Goal: Navigation & Orientation: Go to known website

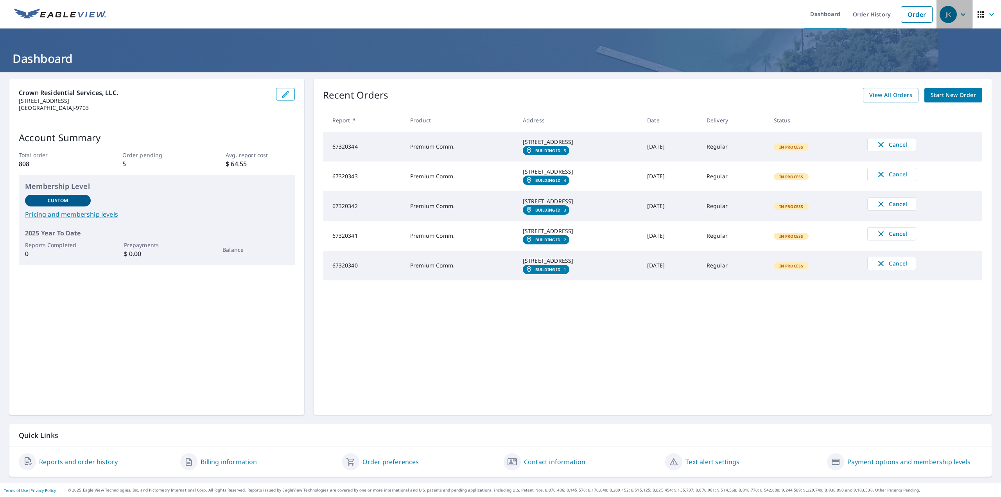
click at [946, 15] on div "JK" at bounding box center [948, 14] width 17 height 17
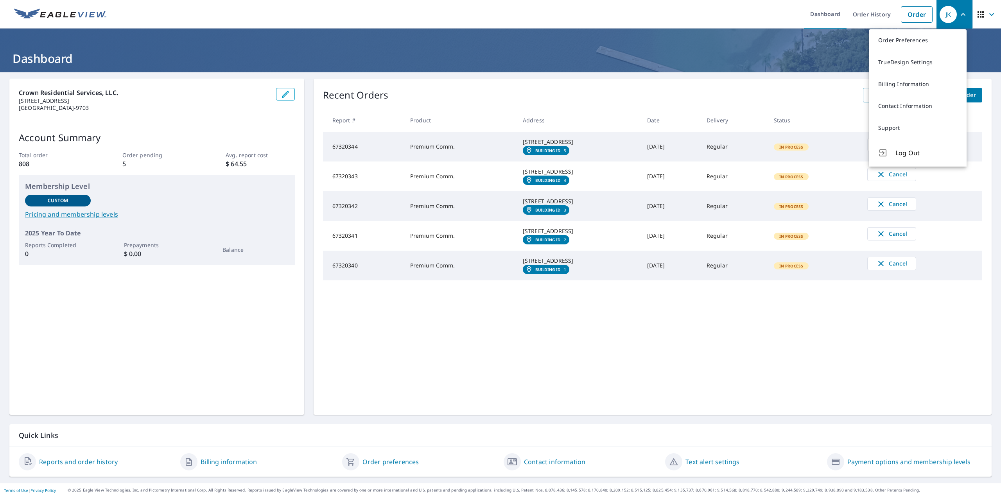
click at [539, 60] on h1 "Dashboard" at bounding box center [500, 58] width 983 height 16
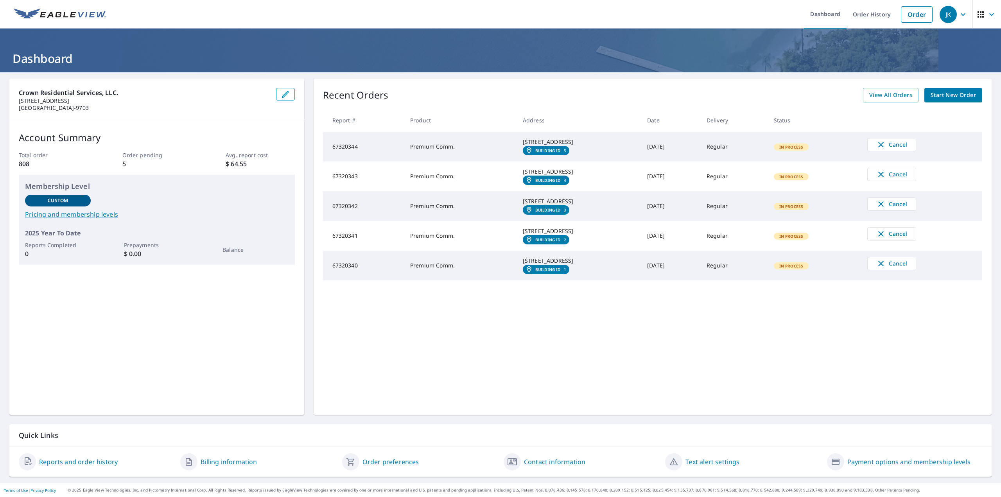
click at [485, 152] on td "Premium Comm." at bounding box center [460, 147] width 113 height 30
click at [424, 156] on td "Premium Comm." at bounding box center [460, 147] width 113 height 30
click at [948, 15] on div "JK" at bounding box center [948, 14] width 17 height 17
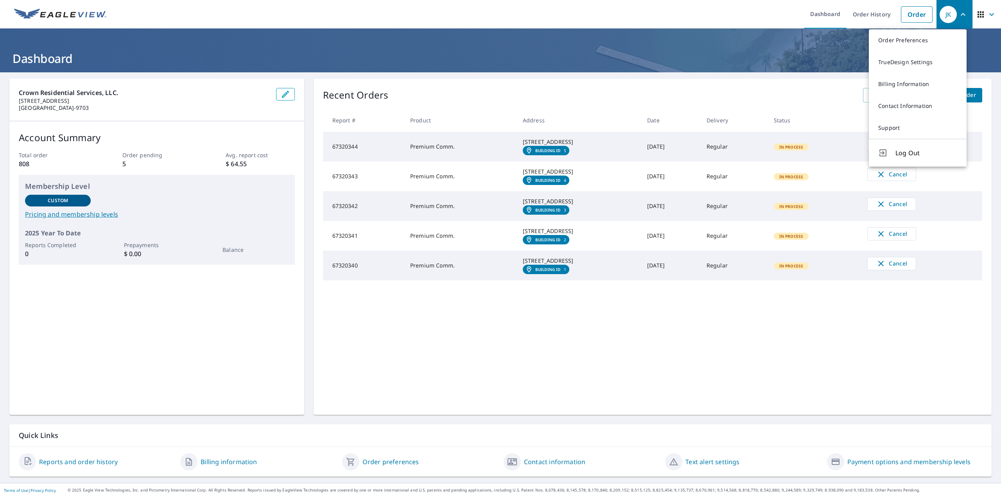
drag, startPoint x: 359, startPoint y: 35, endPoint x: 346, endPoint y: 33, distance: 13.1
click at [359, 35] on header "Dashboard" at bounding box center [500, 51] width 1001 height 44
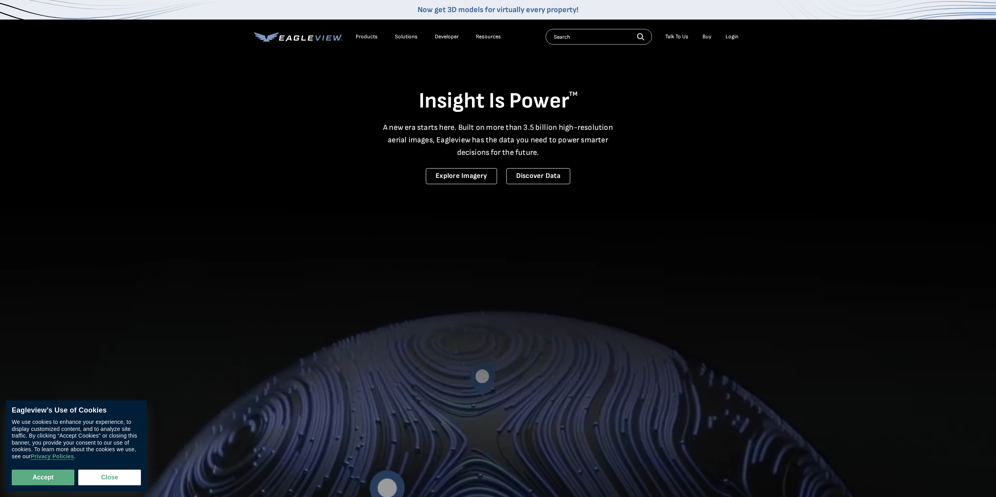
click at [732, 35] on div "Login" at bounding box center [731, 36] width 13 height 7
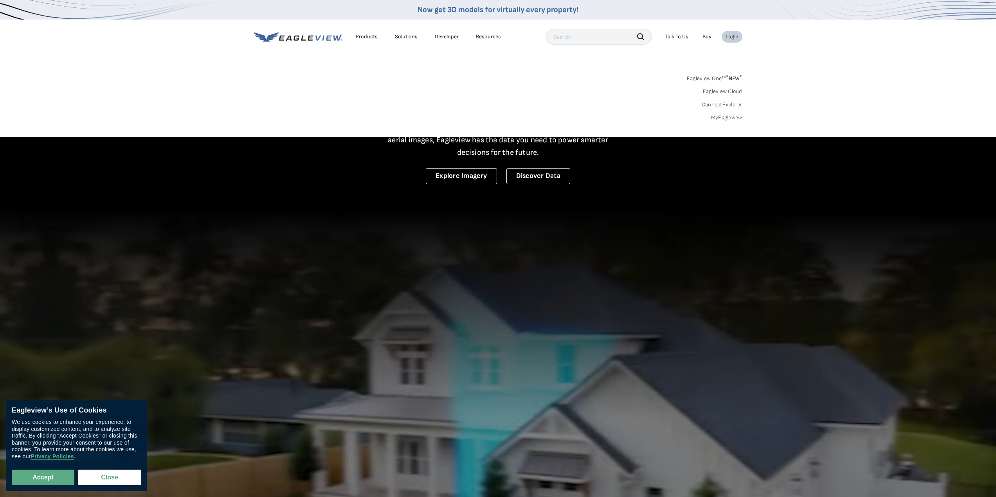
click at [727, 37] on div "Login" at bounding box center [731, 36] width 13 height 7
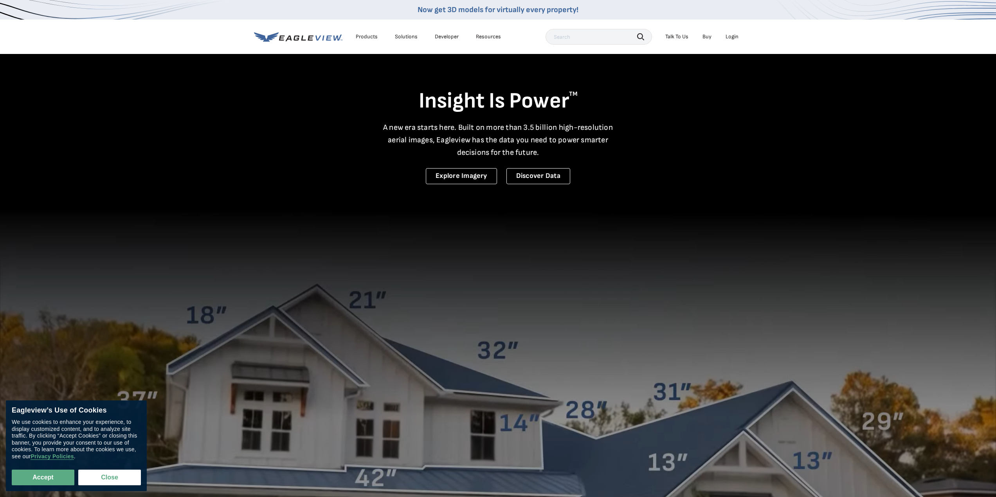
click at [732, 37] on div "Login" at bounding box center [731, 36] width 13 height 7
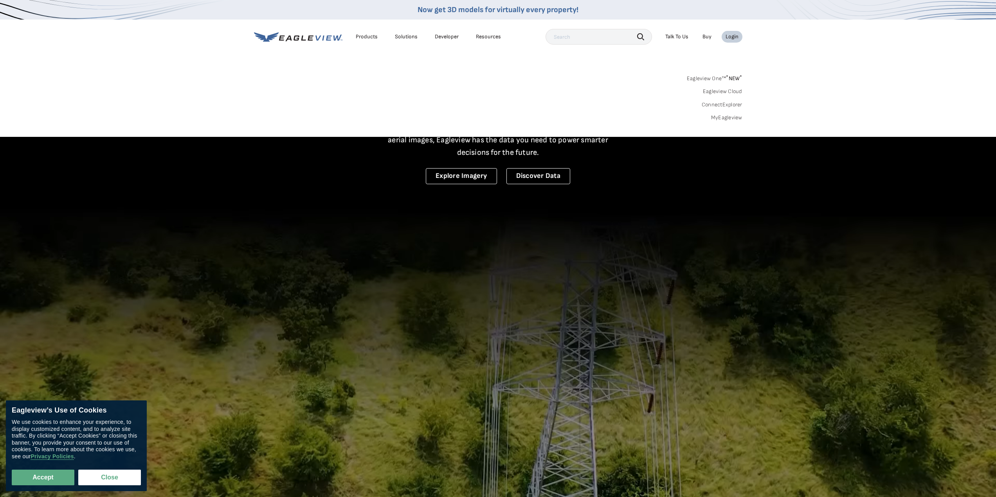
click at [730, 36] on div "Login" at bounding box center [731, 36] width 13 height 7
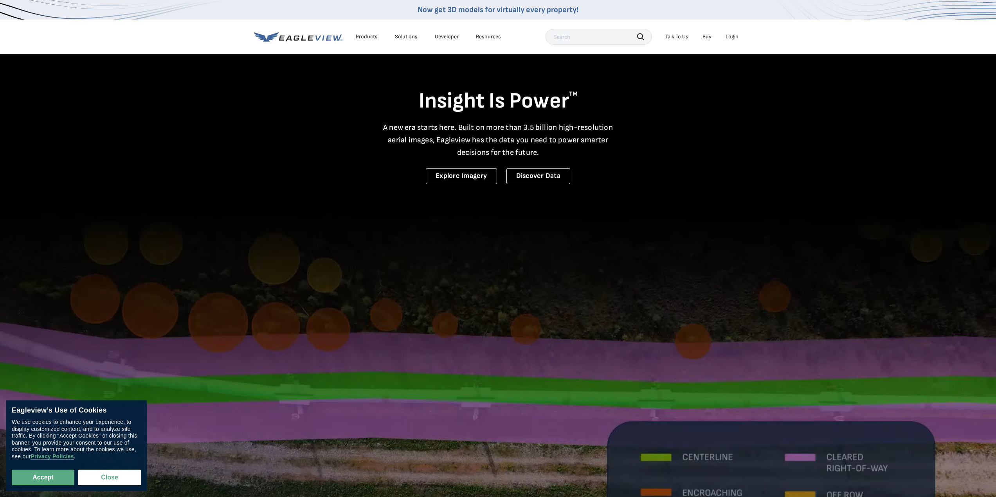
click at [730, 36] on div "Login" at bounding box center [731, 36] width 13 height 7
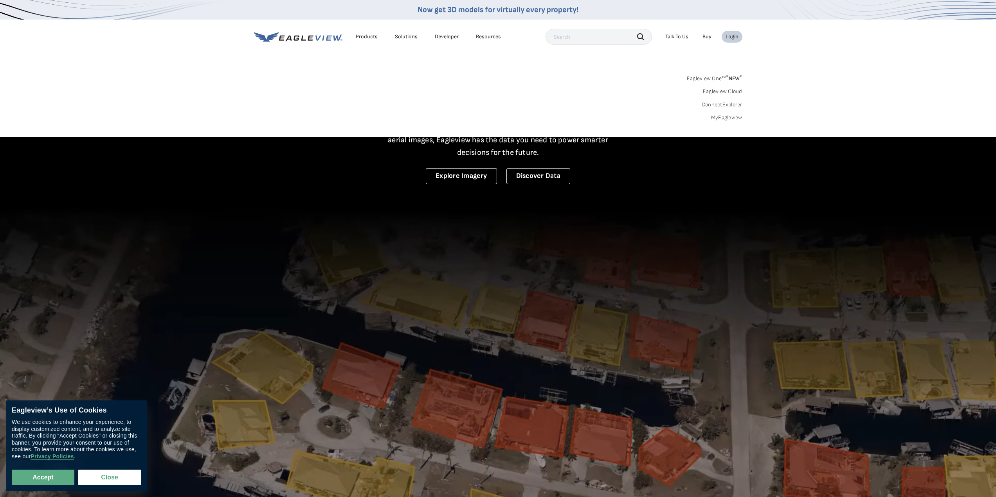
click at [729, 117] on link "MyEagleview" at bounding box center [726, 117] width 31 height 7
